Goal: Information Seeking & Learning: Learn about a topic

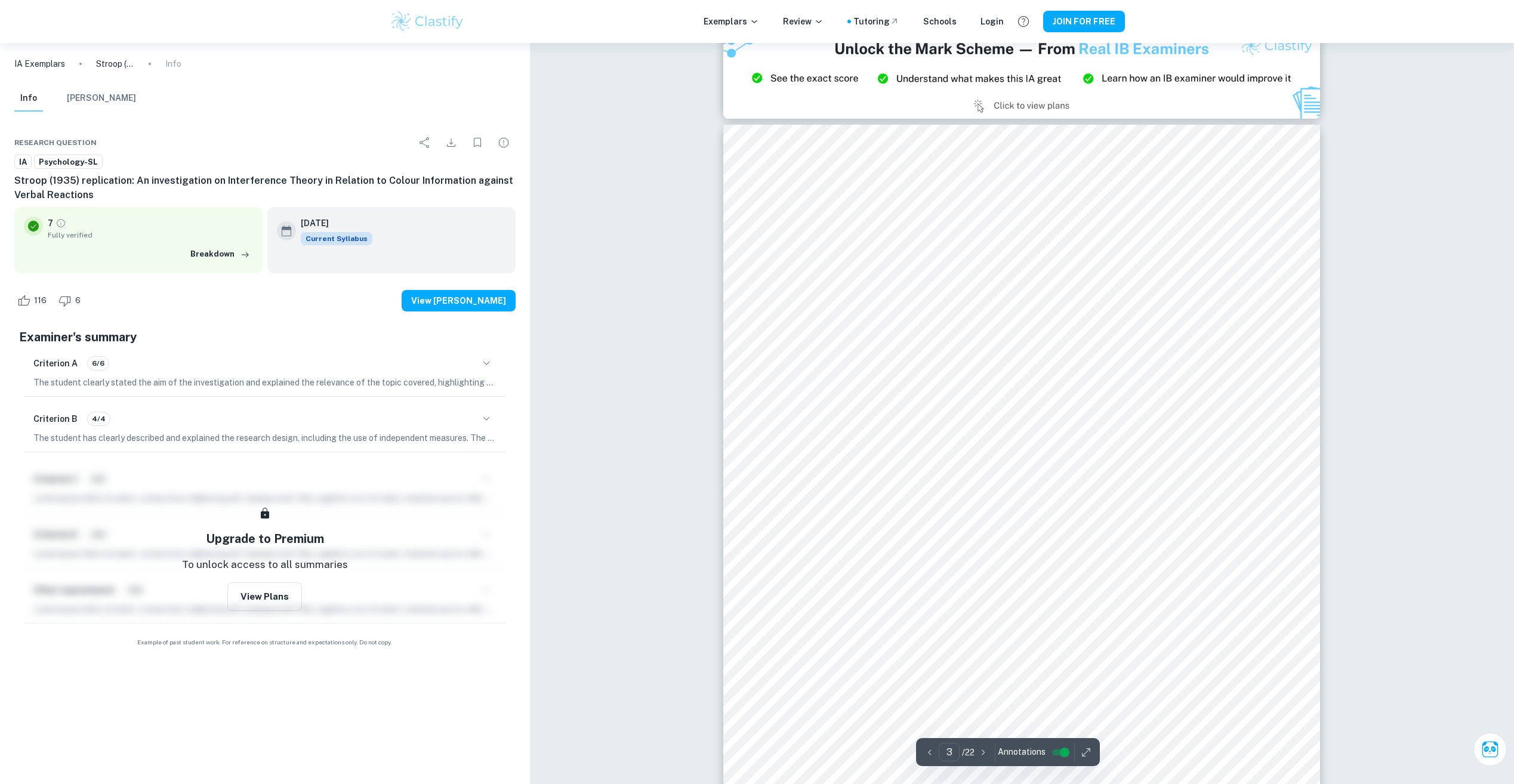
scroll to position [1670, 0]
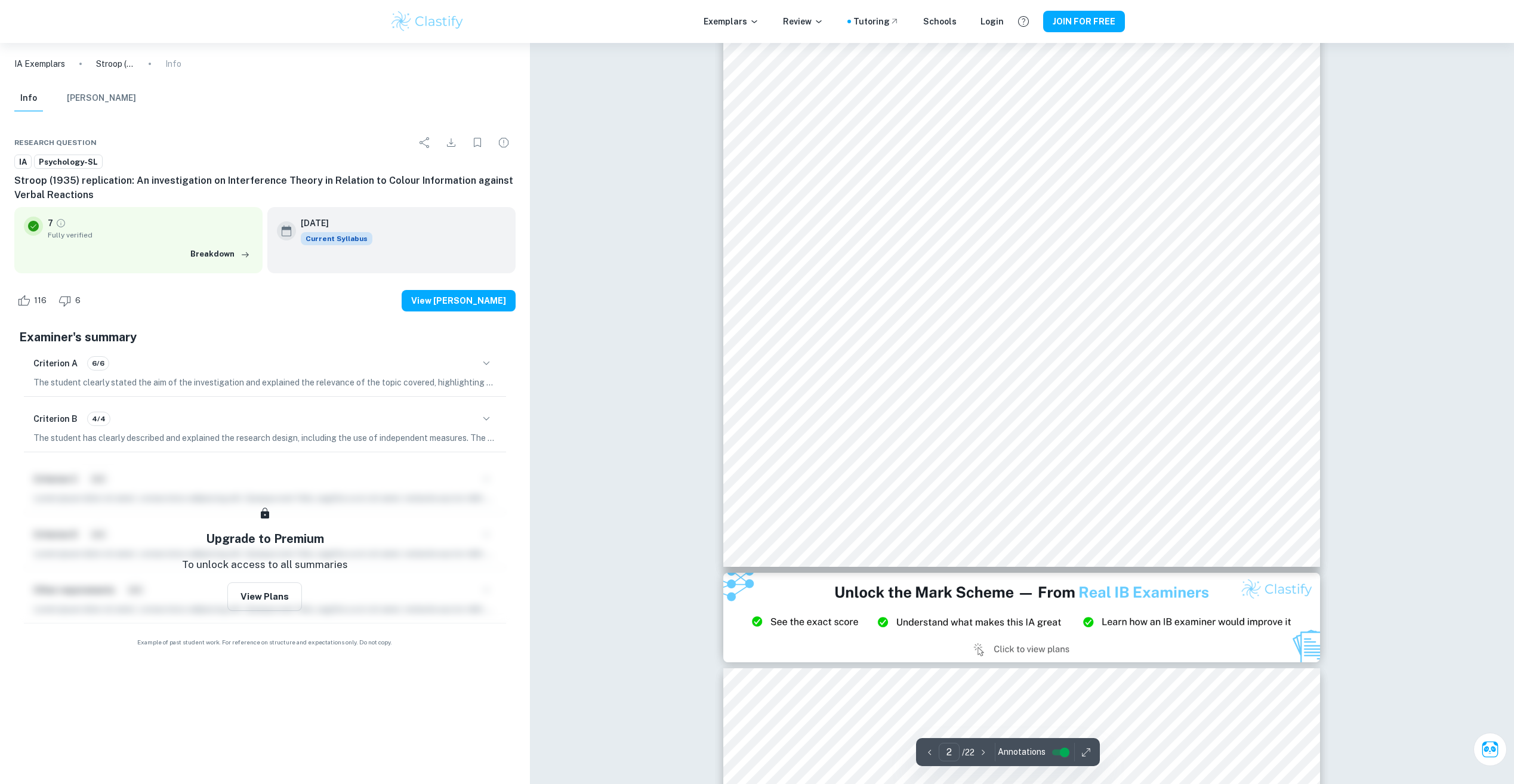
type input "3"
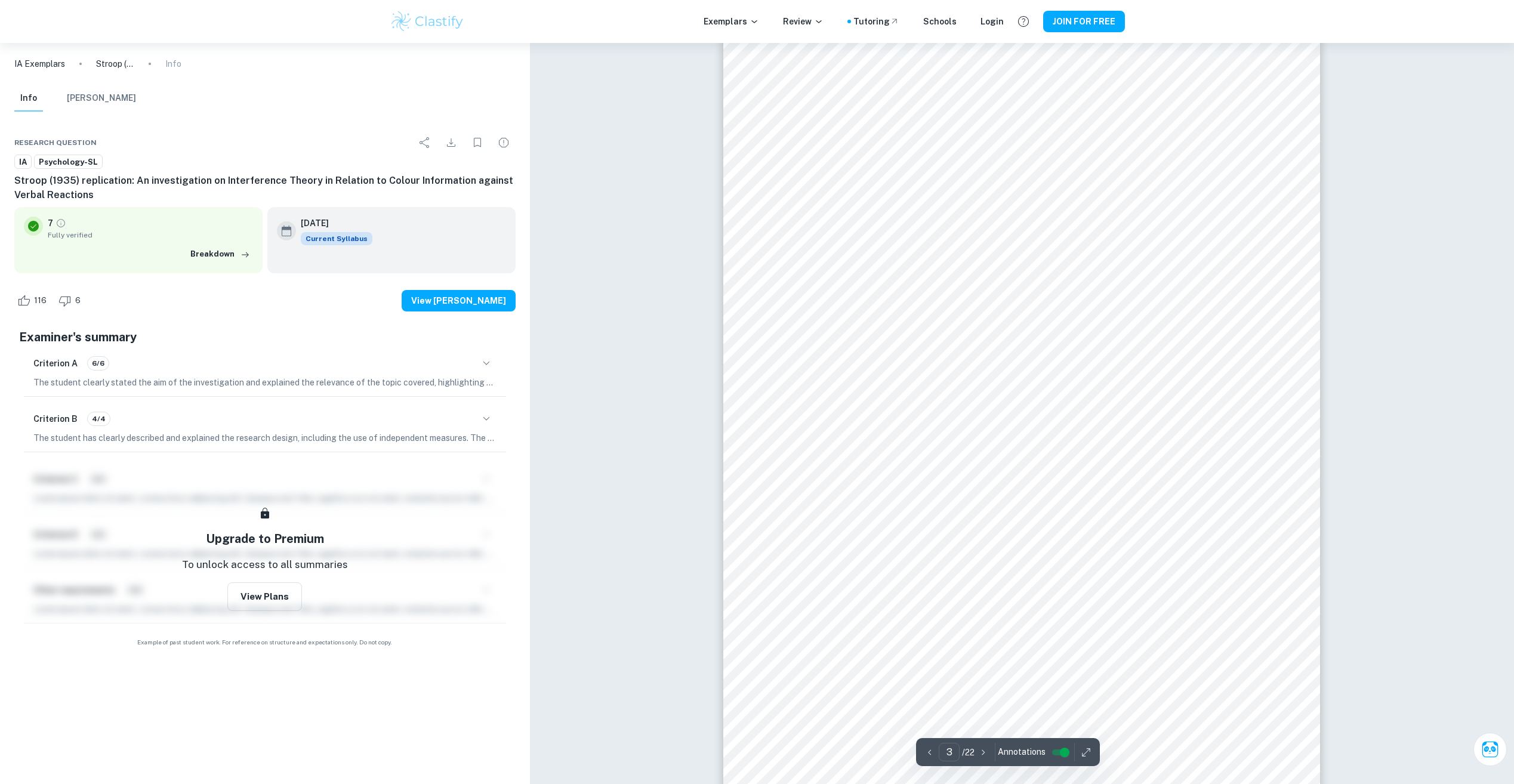
scroll to position [1730, 0]
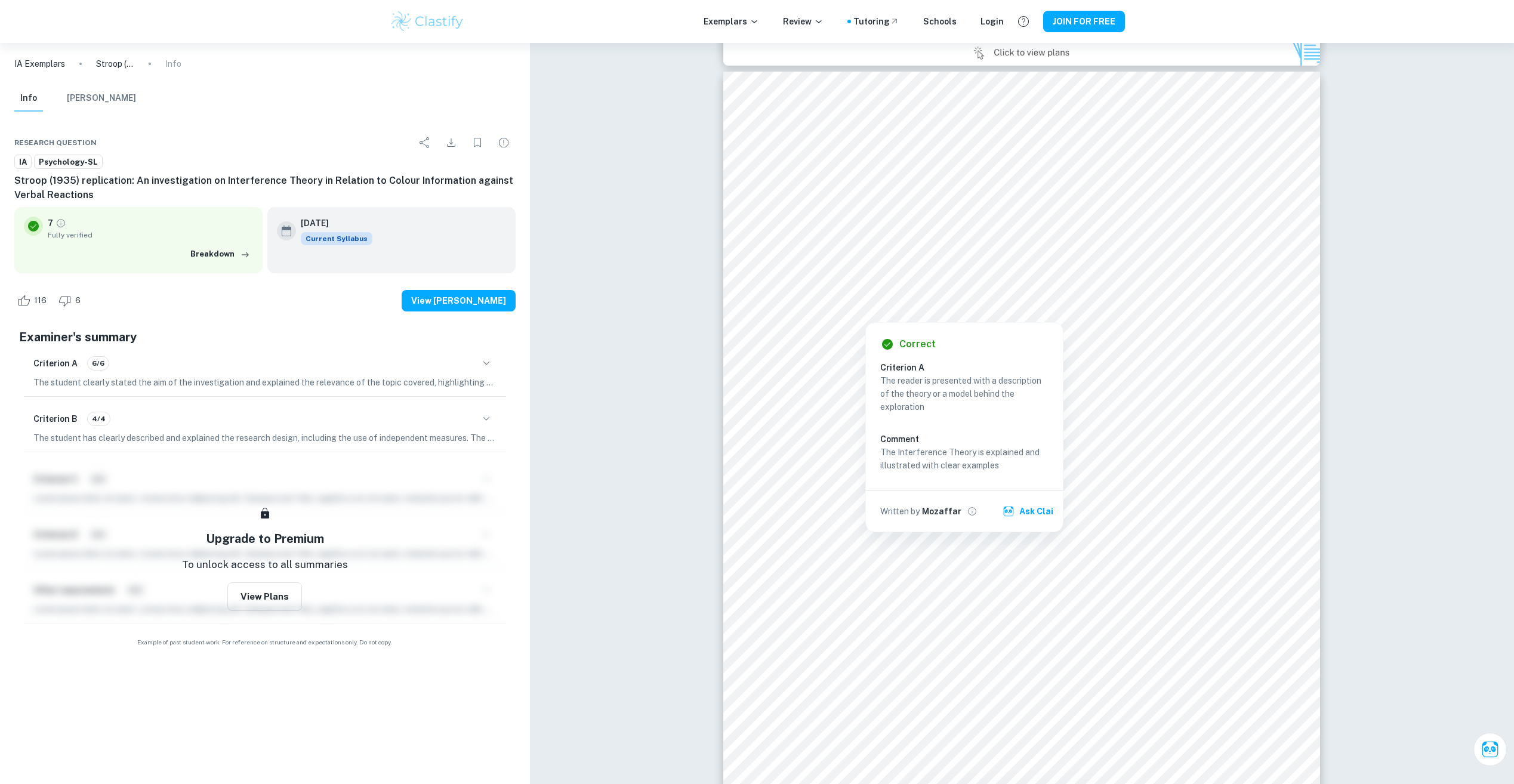
click at [813, 216] on div at bounding box center [1018, 232] width 448 height 42
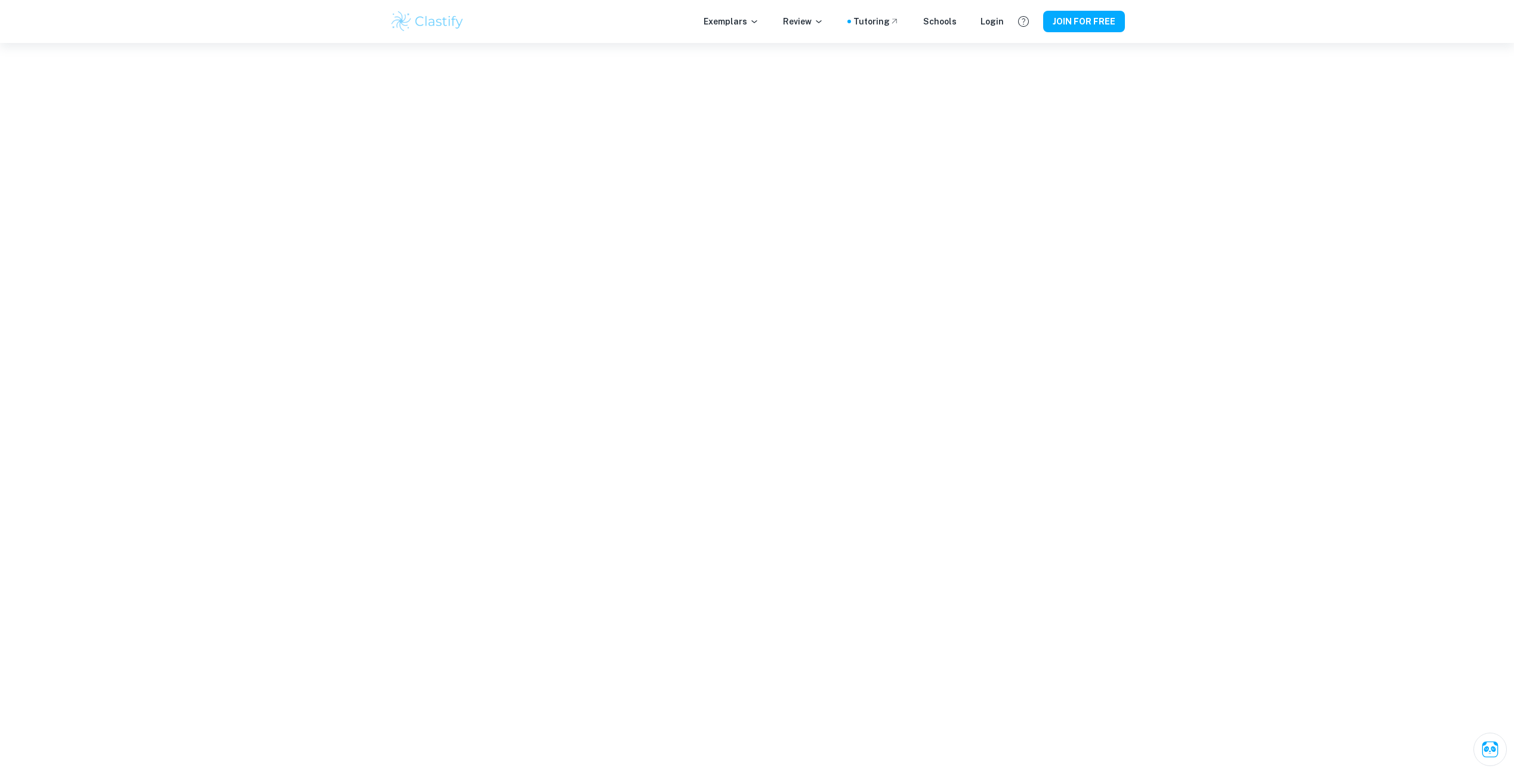
scroll to position [248, 0]
